Goal: Task Accomplishment & Management: Use online tool/utility

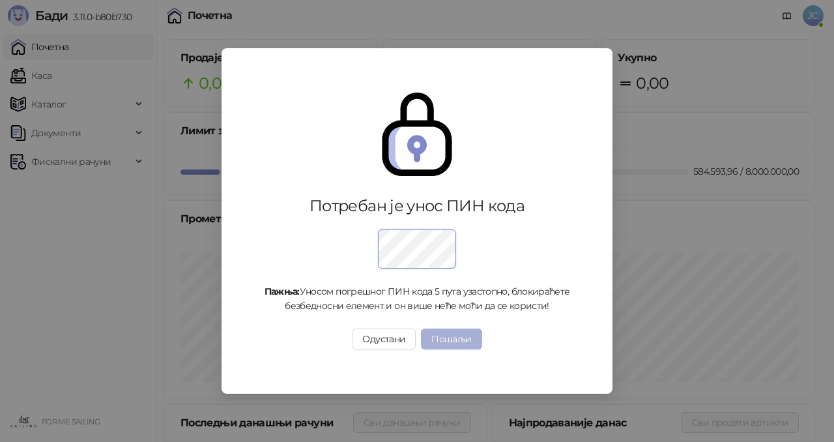
click at [447, 336] on button "Пошаљи" at bounding box center [451, 339] width 61 height 21
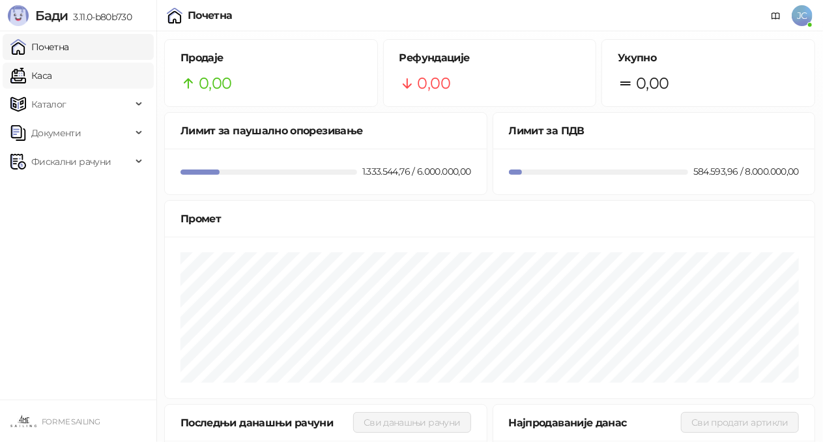
click at [37, 74] on link "Каса" at bounding box center [30, 76] width 41 height 26
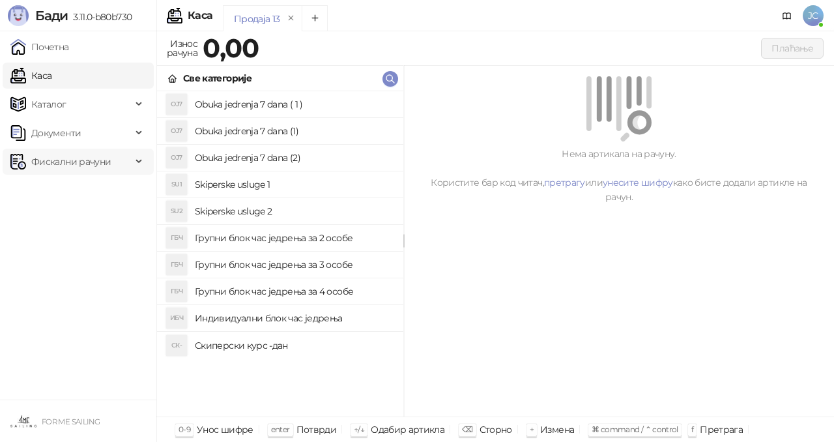
click at [59, 162] on span "Фискални рачуни" at bounding box center [71, 162] width 80 height 26
click at [60, 132] on span "Документи" at bounding box center [56, 133] width 50 height 26
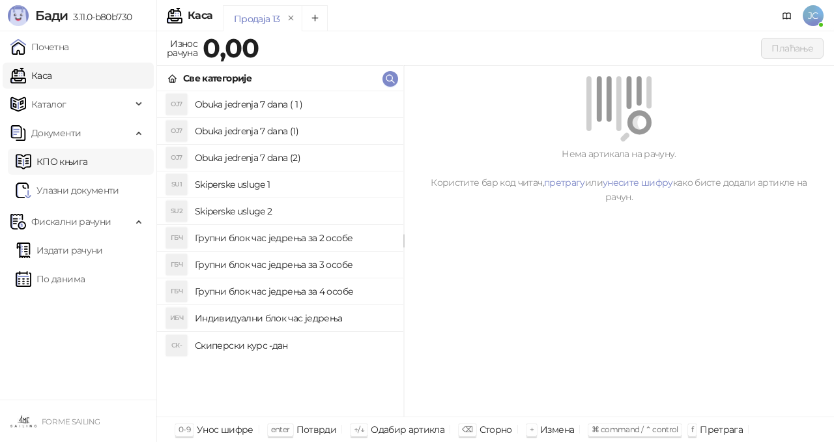
click at [67, 166] on link "КПО књига" at bounding box center [52, 162] width 72 height 26
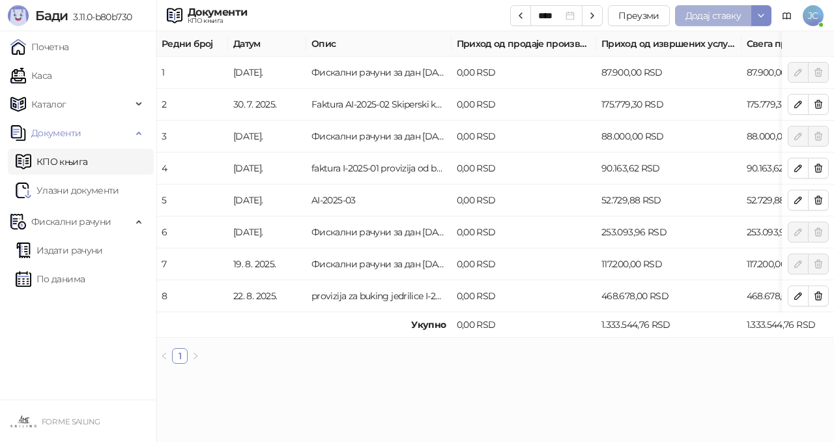
click at [724, 20] on span "Додај ставку" at bounding box center [713, 16] width 55 height 12
